Goal: Transaction & Acquisition: Purchase product/service

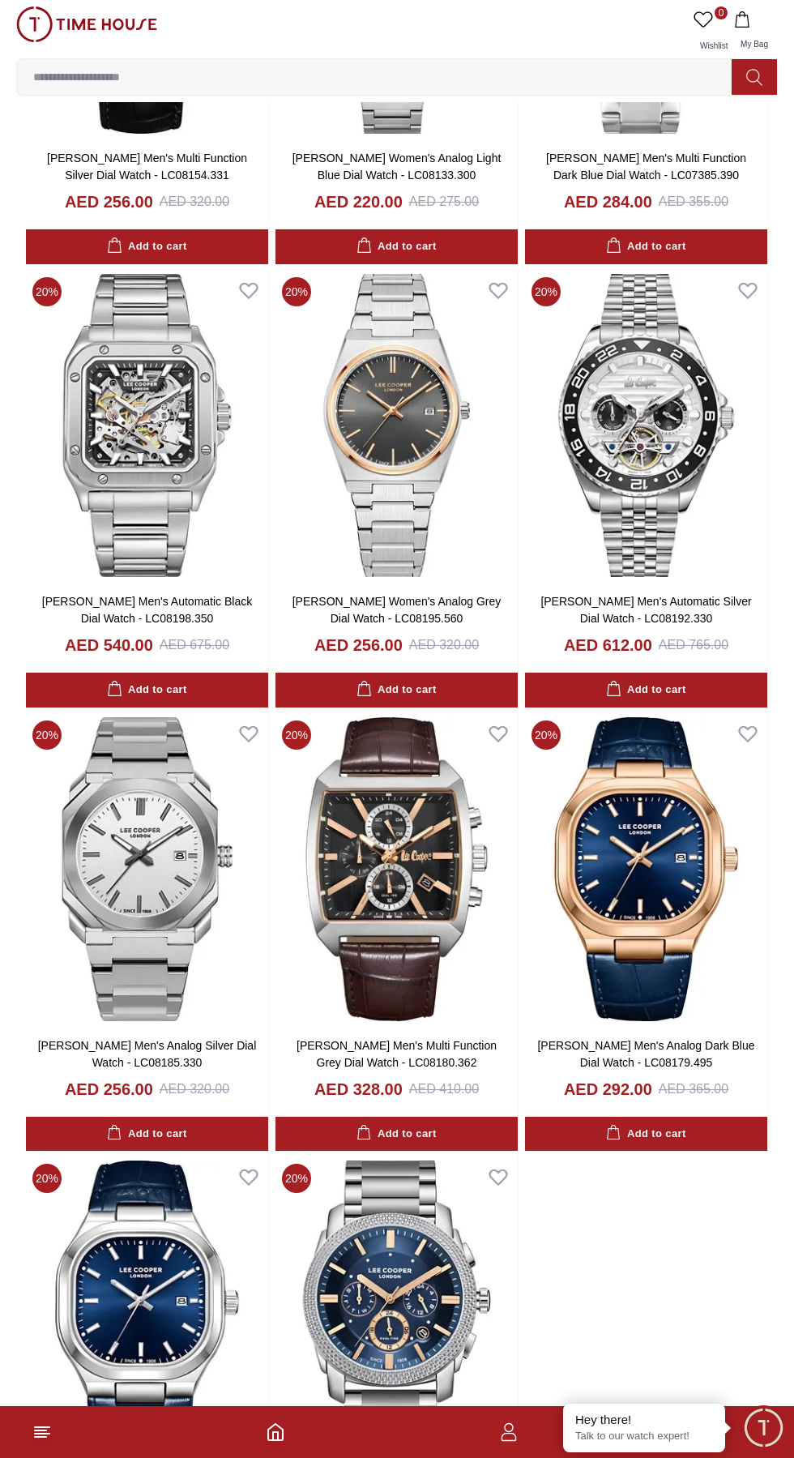
scroll to position [2397, 0]
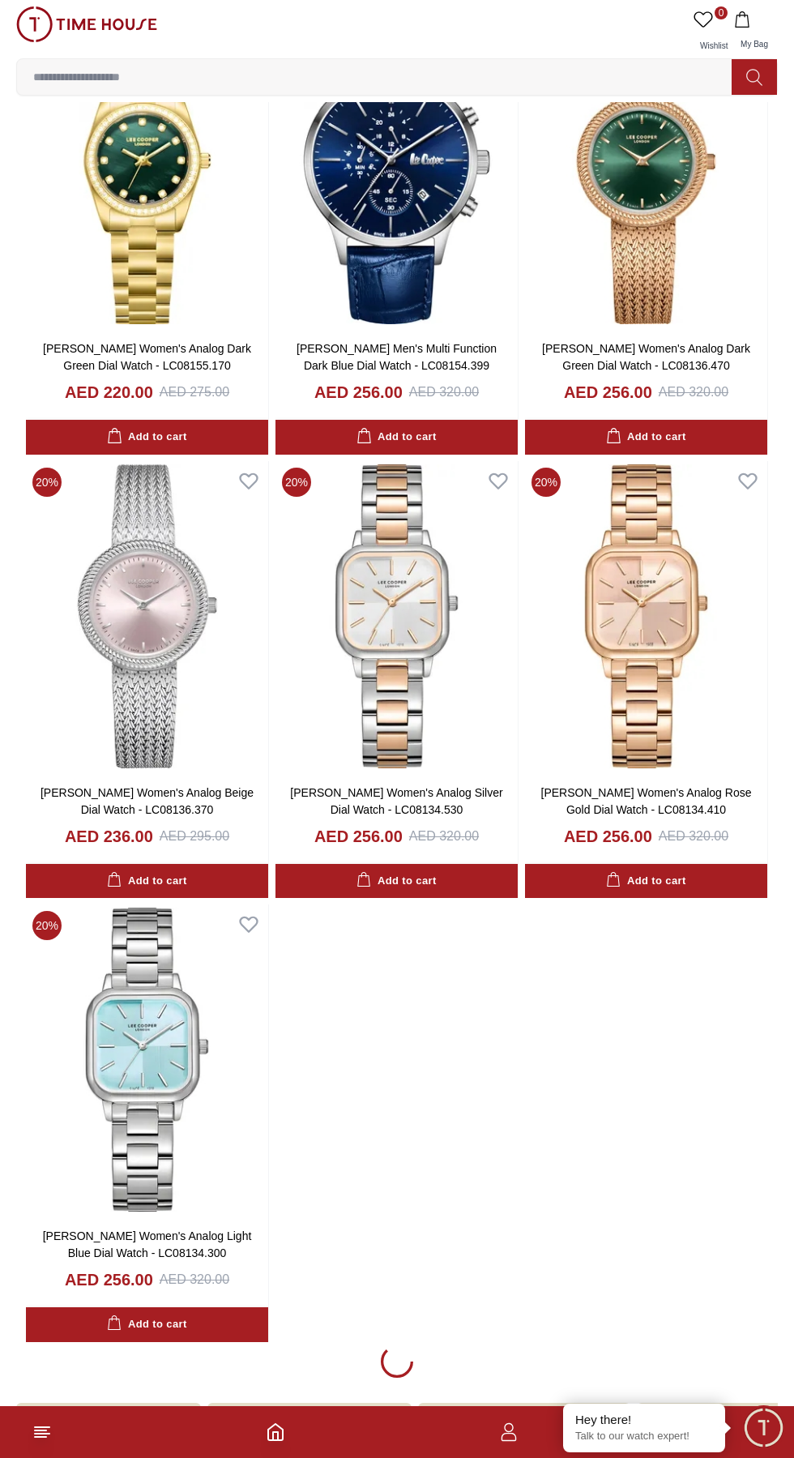
scroll to position [5504, 0]
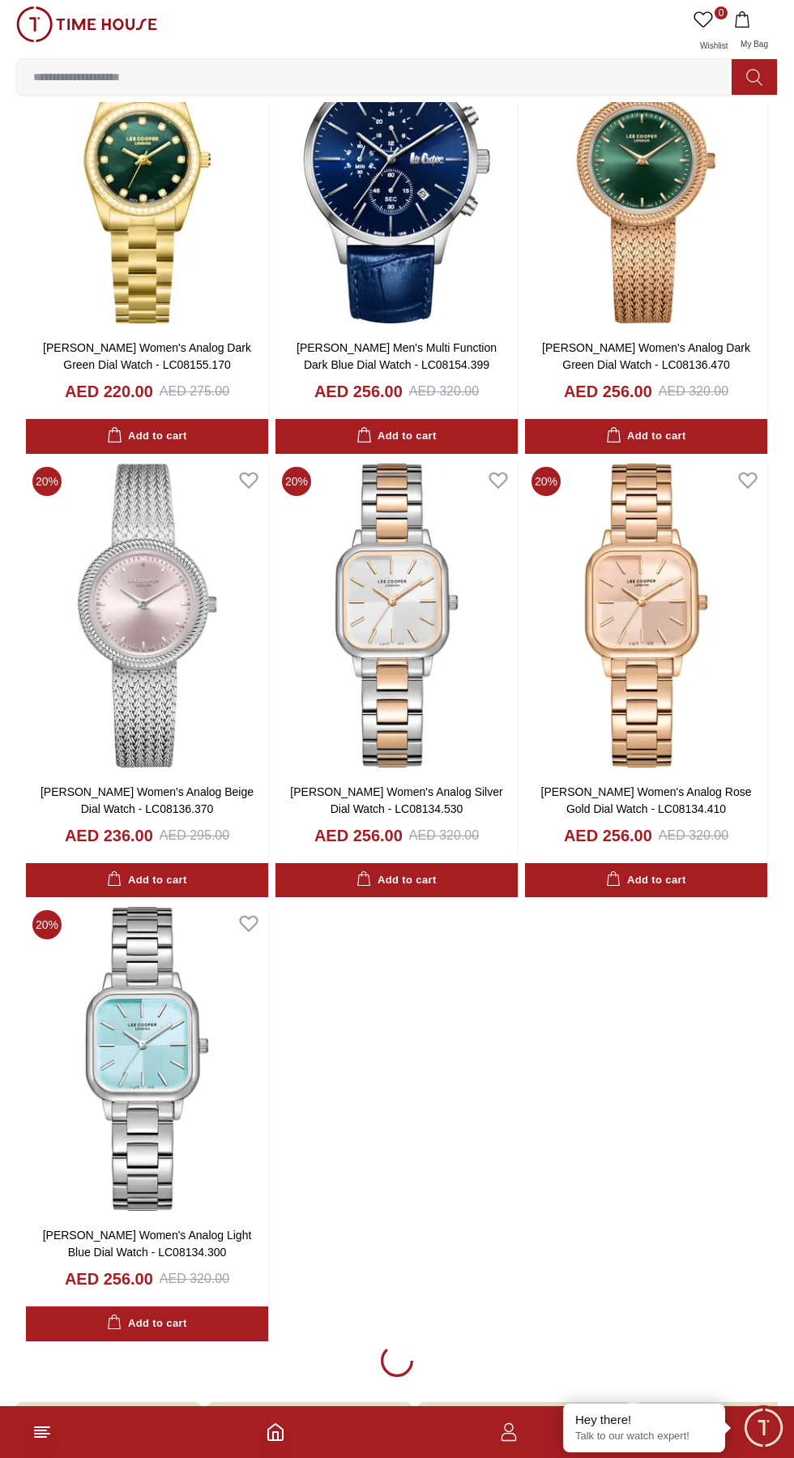
scroll to position [5500, 0]
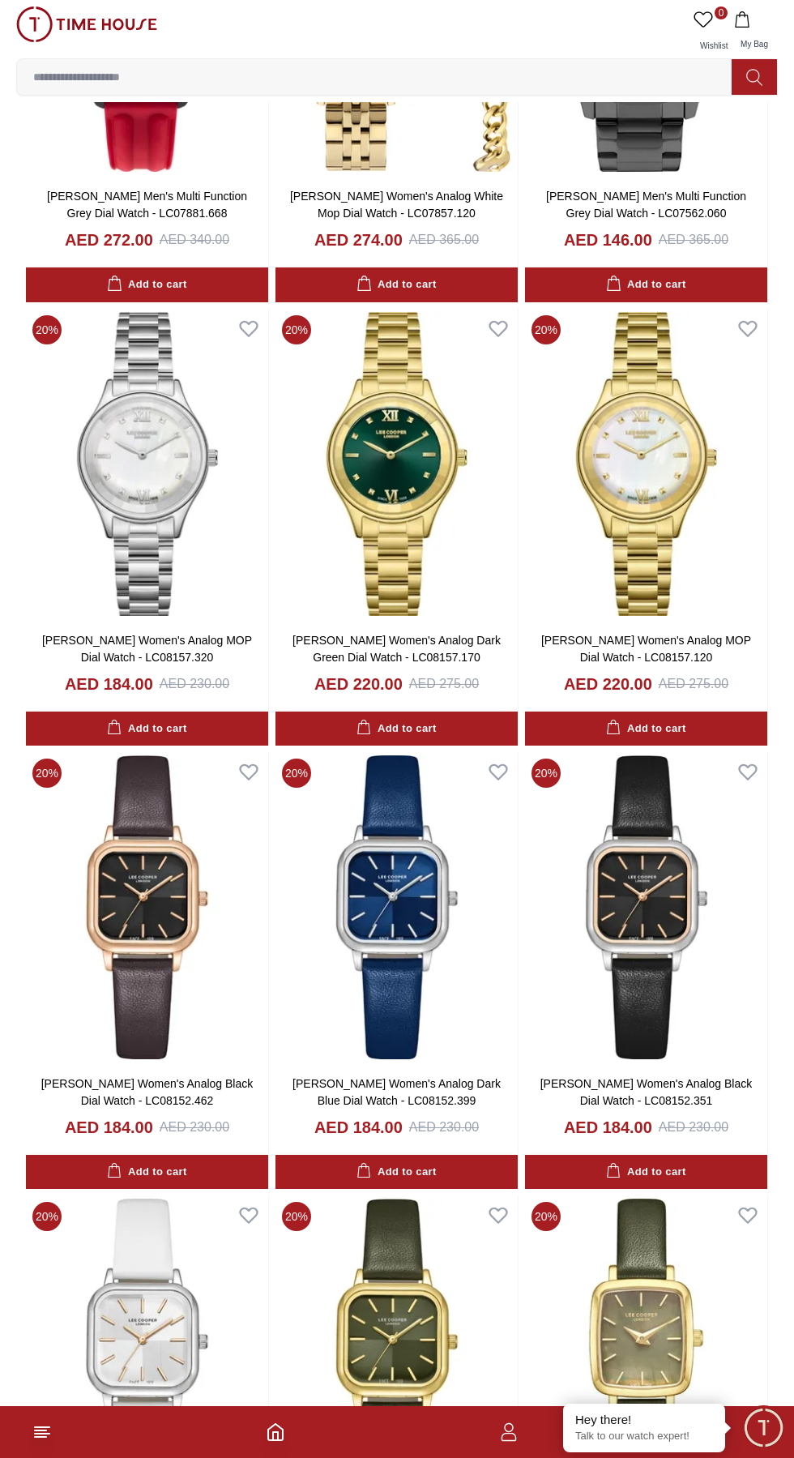
scroll to position [8320, 0]
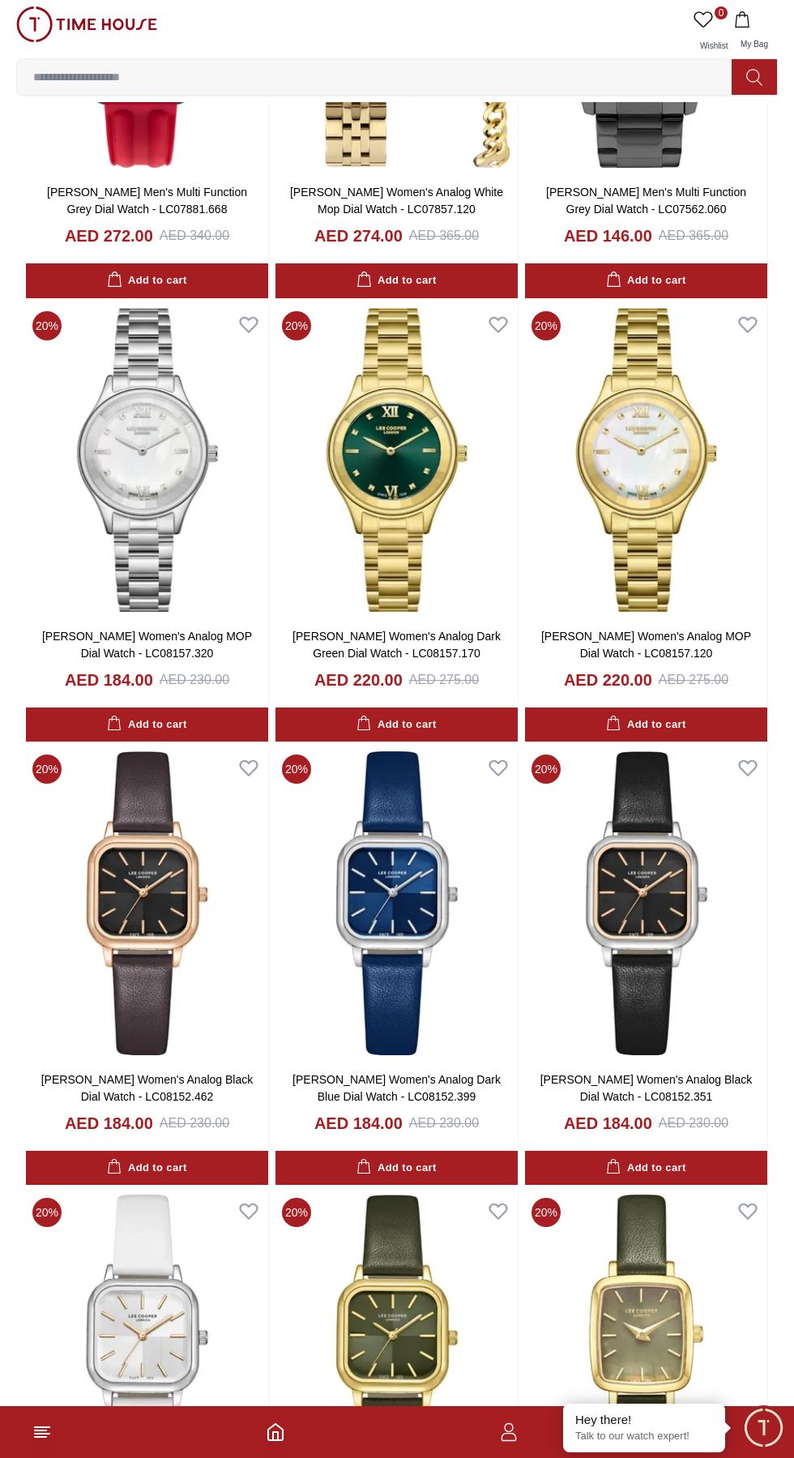
click at [640, 954] on img at bounding box center [646, 903] width 242 height 310
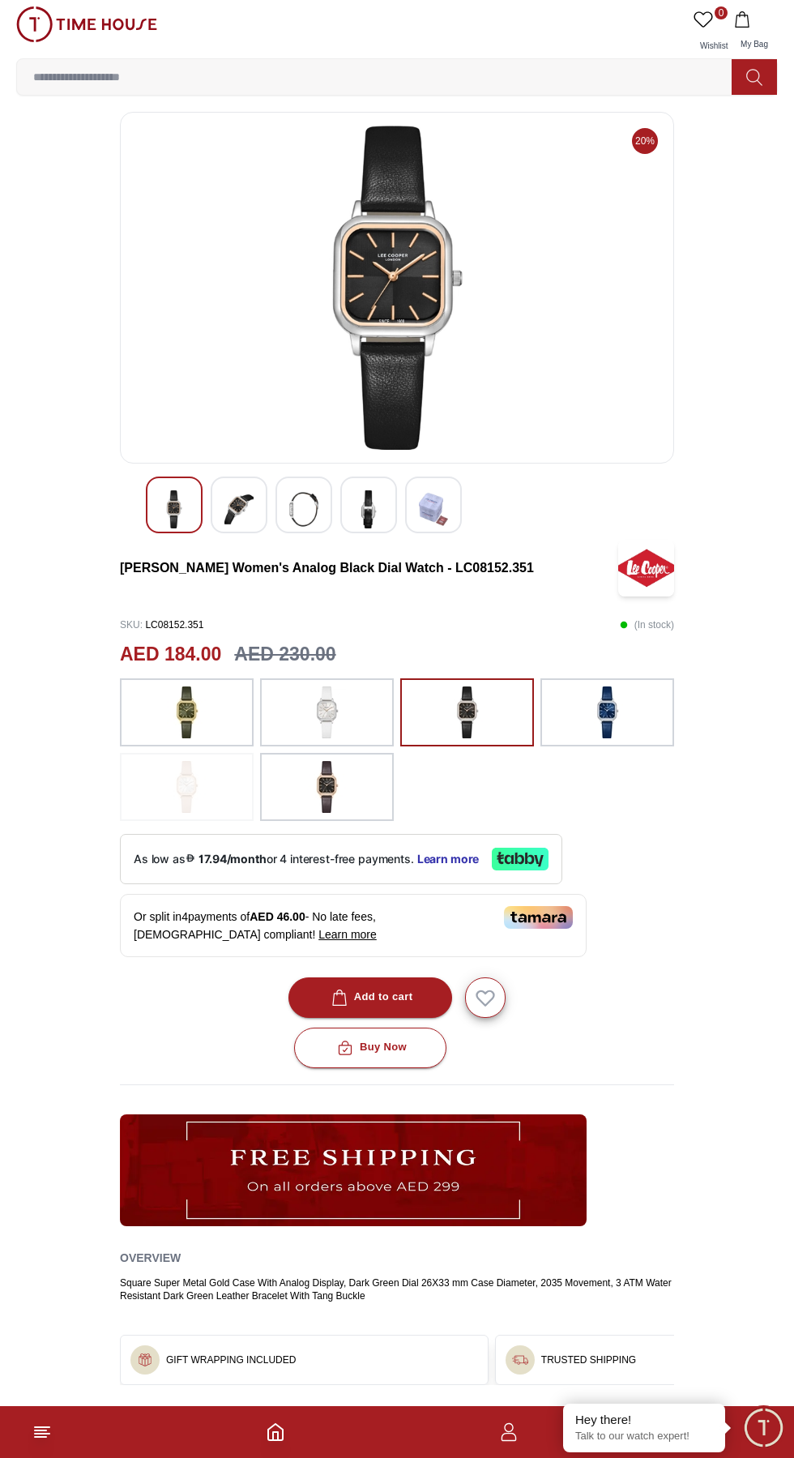
scroll to position [8, 0]
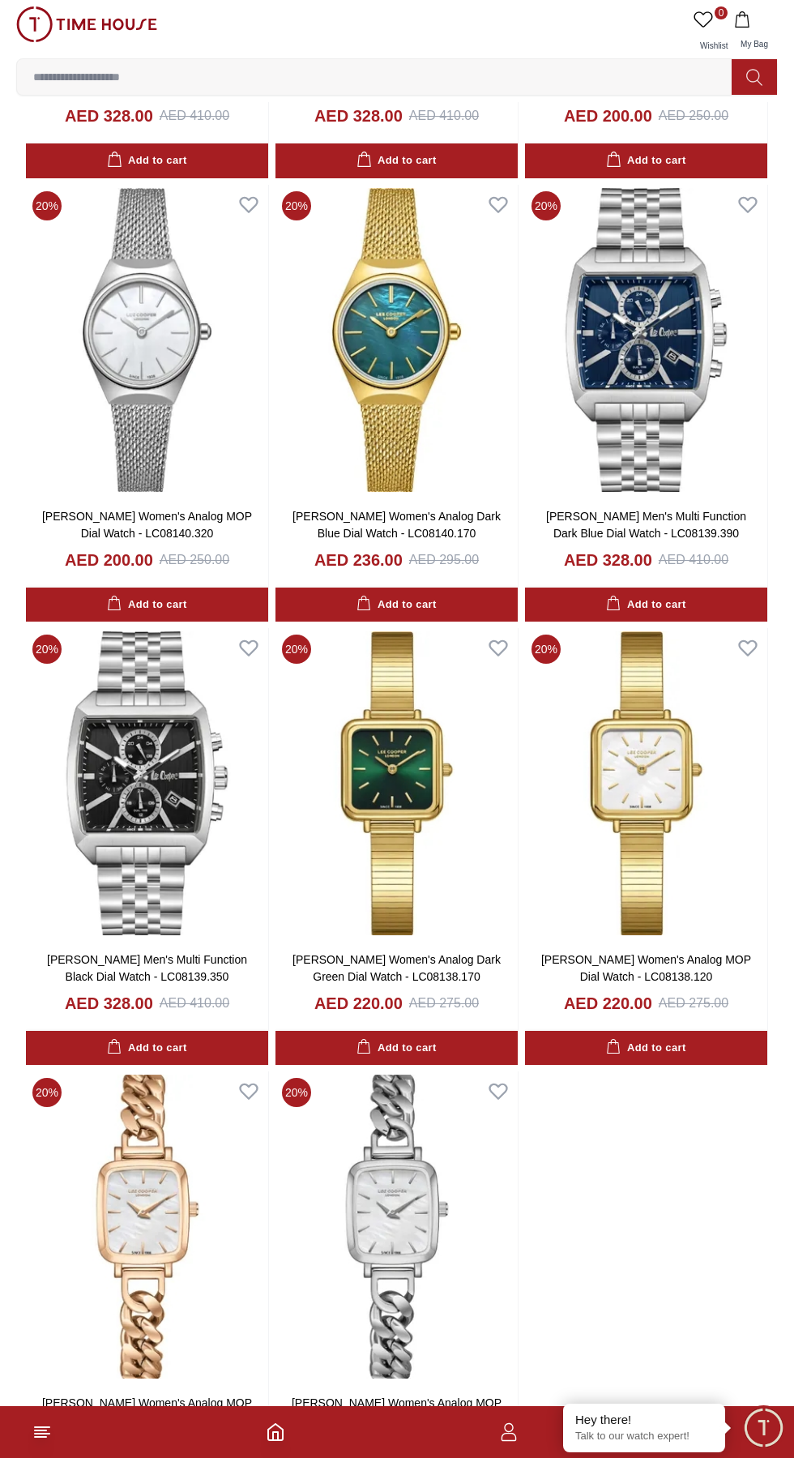
scroll to position [11272, 0]
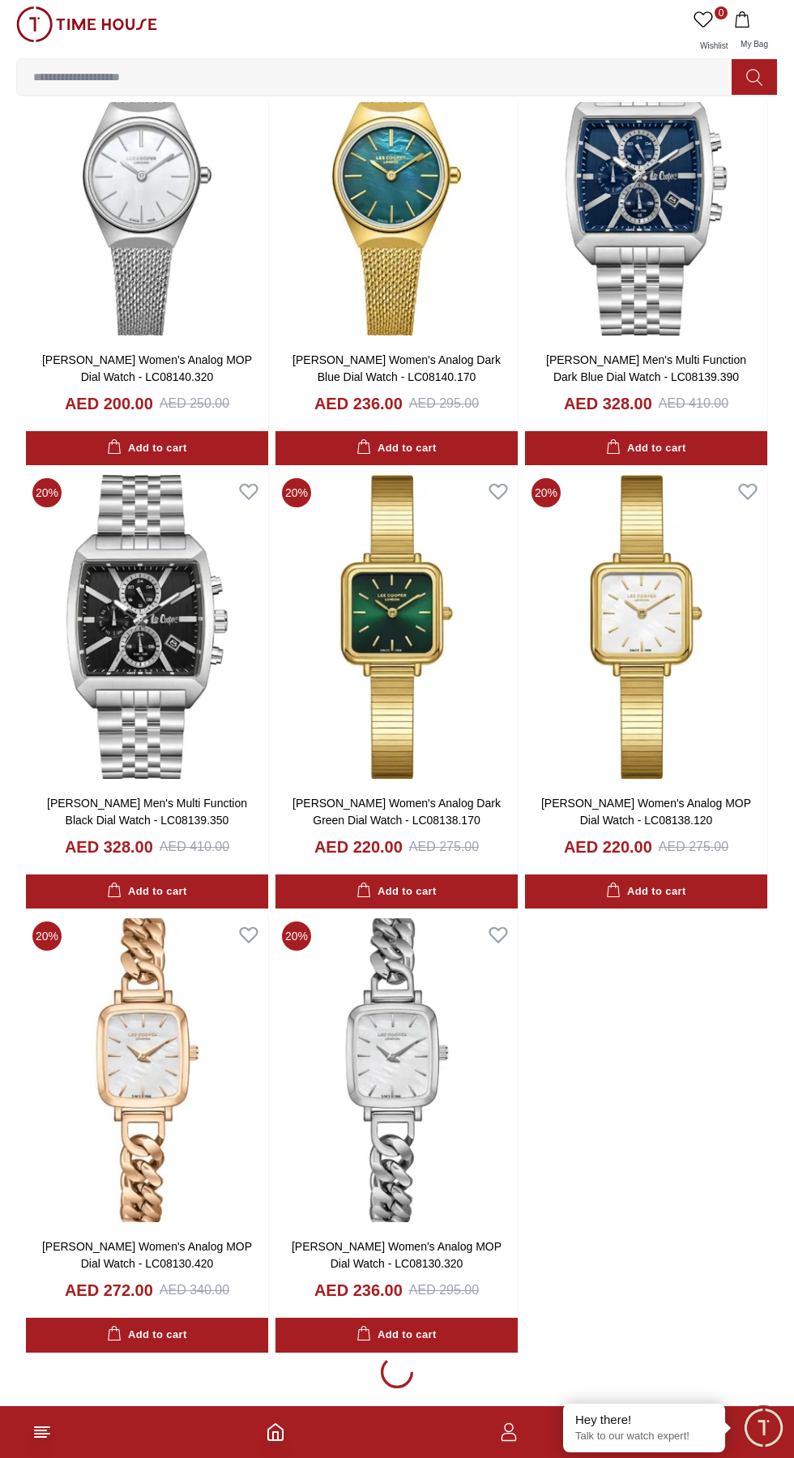
scroll to position [11272, 0]
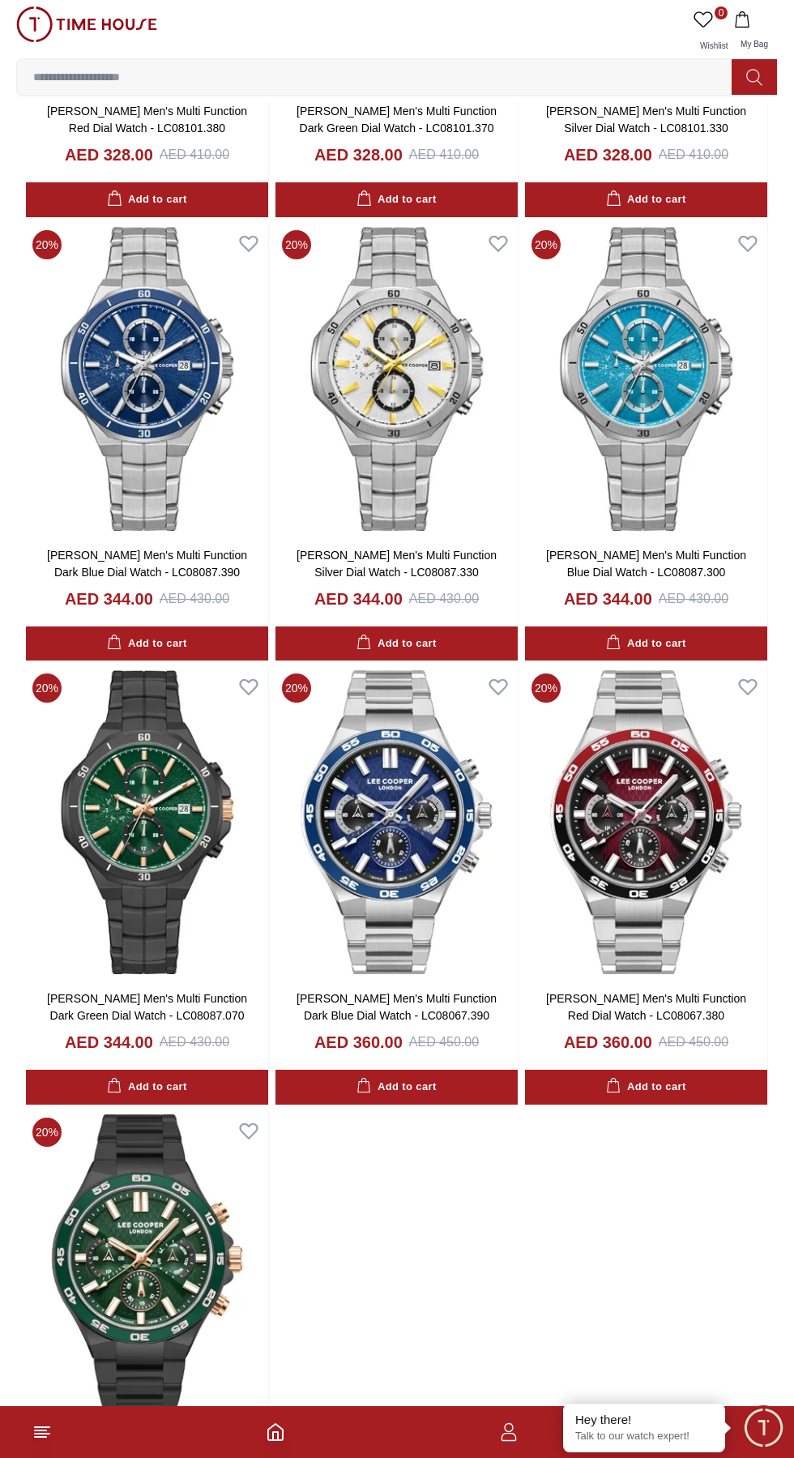
scroll to position [14378, 0]
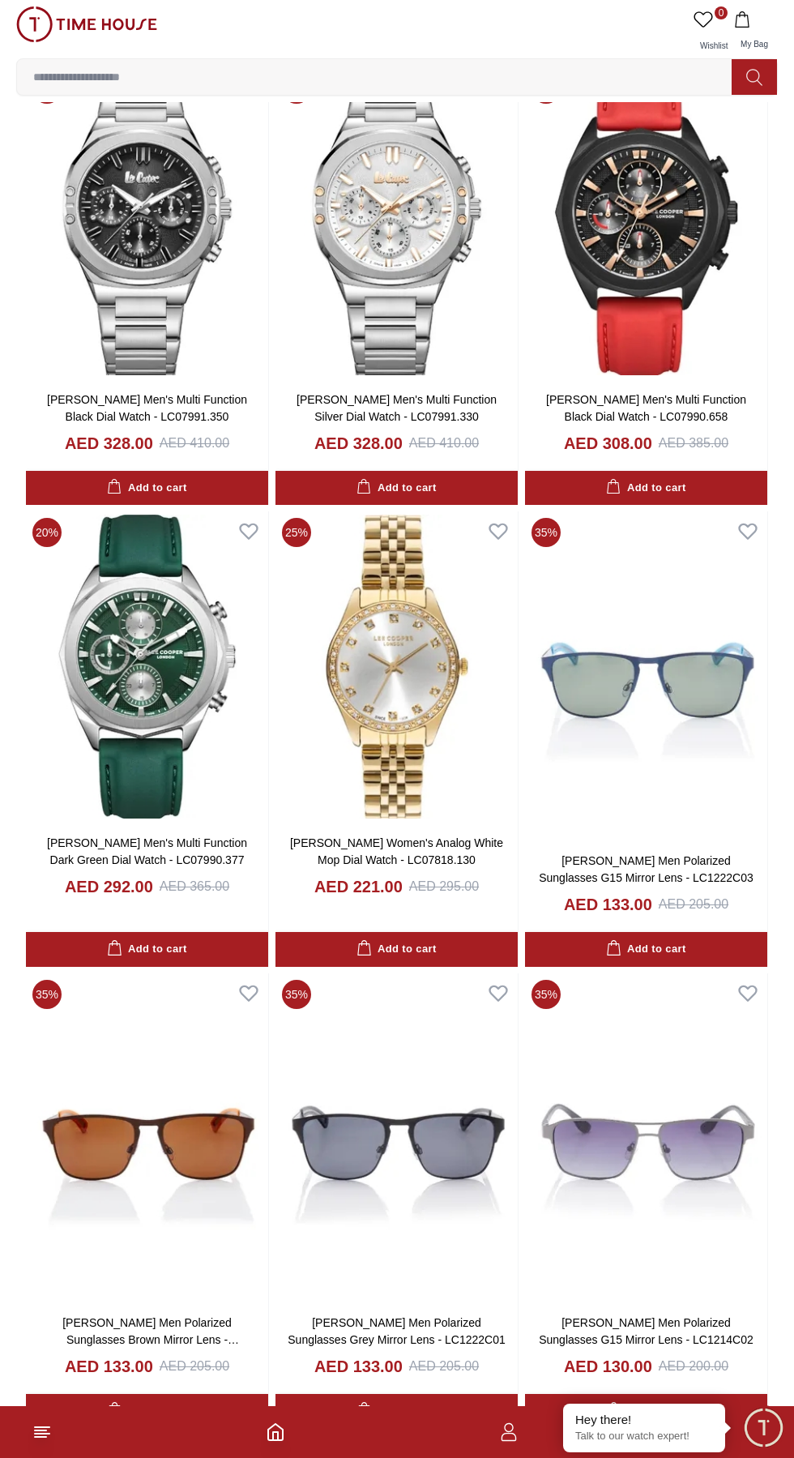
scroll to position [16983, 0]
